Goal: Task Accomplishment & Management: Use online tool/utility

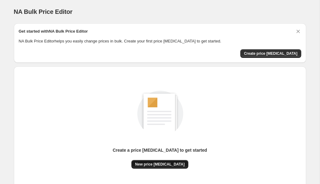
click at [152, 164] on span "New price change job" at bounding box center [160, 164] width 50 height 5
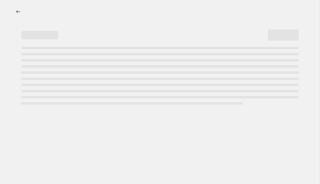
select select "percentage"
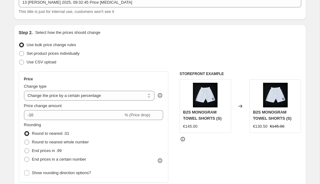
scroll to position [46, 0]
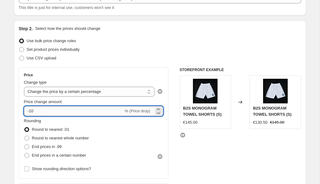
drag, startPoint x: 46, startPoint y: 111, endPoint x: 30, endPoint y: 110, distance: 15.4
click at [30, 110] on input "-10" at bounding box center [73, 111] width 99 height 10
type input "0"
click at [25, 147] on span at bounding box center [26, 146] width 5 height 5
click at [25, 145] on input "End prices in .99" at bounding box center [24, 144] width 0 height 0
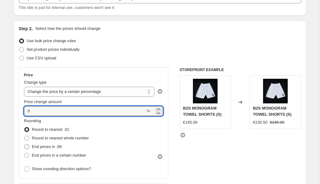
radio input "true"
click at [35, 110] on input "0" at bounding box center [85, 111] width 122 height 10
type input "70"
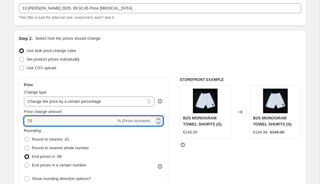
scroll to position [26, 0]
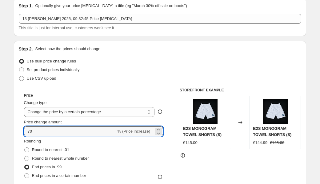
drag, startPoint x: 45, startPoint y: 130, endPoint x: 18, endPoint y: 130, distance: 26.8
click at [18, 130] on div "Step 2. Select how the prices should change Use bulk price change rules Set pro…" at bounding box center [160, 149] width 292 height 216
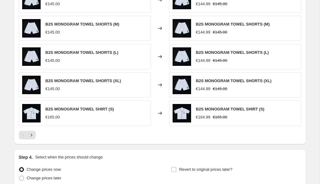
scroll to position [431, 0]
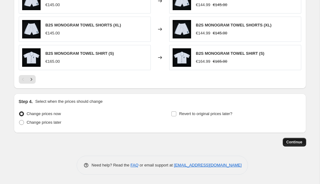
type input "65"
click at [293, 142] on span "Continue" at bounding box center [294, 142] width 16 height 5
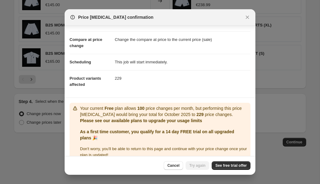
scroll to position [31, 0]
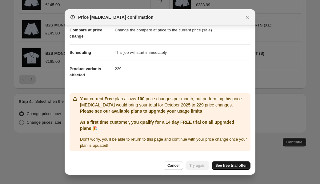
click at [224, 164] on span "See free trial offer" at bounding box center [230, 165] width 31 height 5
